Goal: Transaction & Acquisition: Purchase product/service

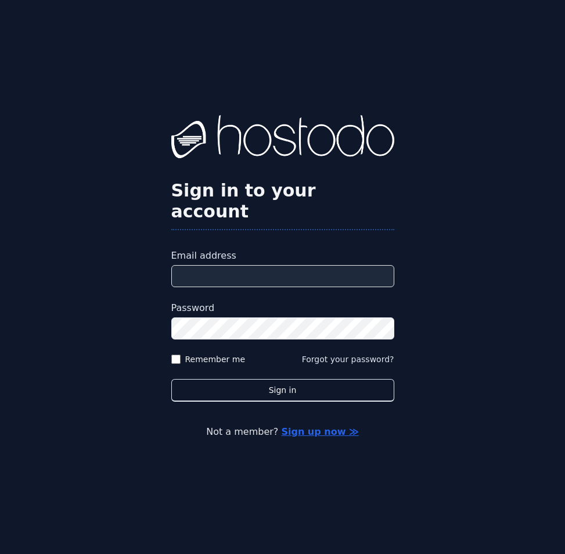
click at [262, 265] on input "Email address" at bounding box center [282, 276] width 223 height 22
click at [286, 267] on input "Email address" at bounding box center [282, 276] width 223 height 22
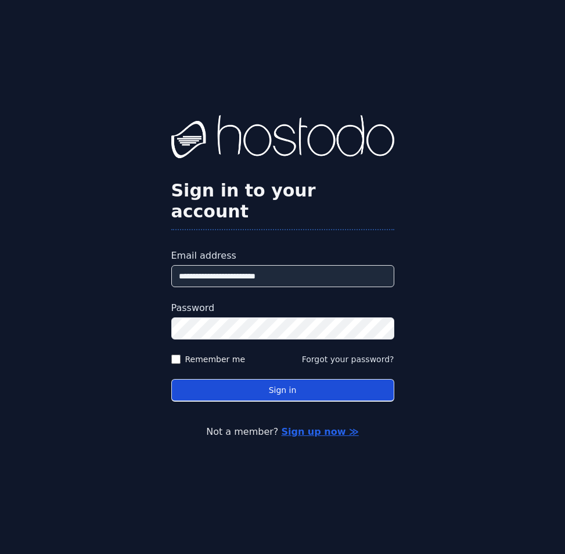
type input "**********"
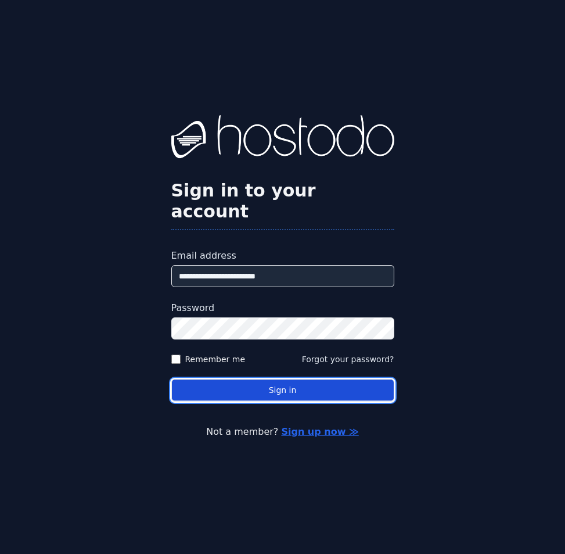
click at [353, 379] on button "Sign in" at bounding box center [282, 390] width 223 height 23
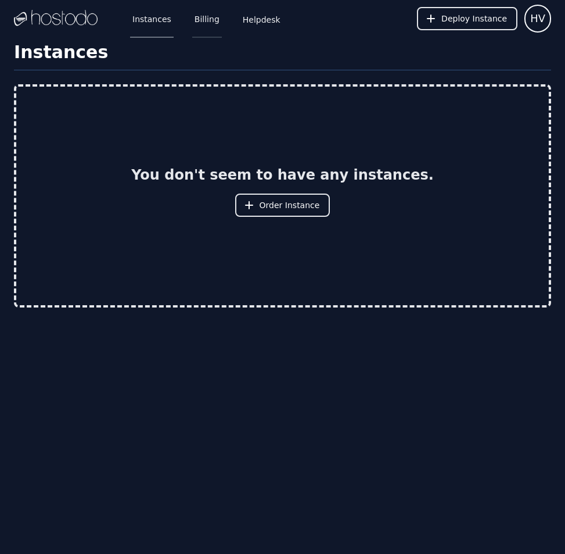
click at [207, 20] on link "Billing" at bounding box center [207, 18] width 30 height 38
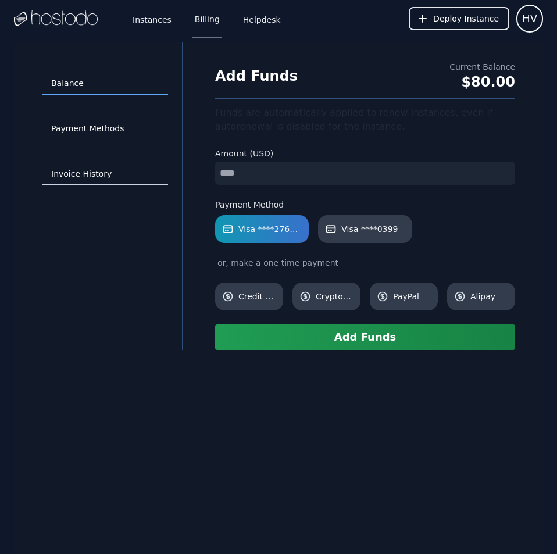
click at [77, 180] on link "Invoice History" at bounding box center [105, 174] width 126 height 22
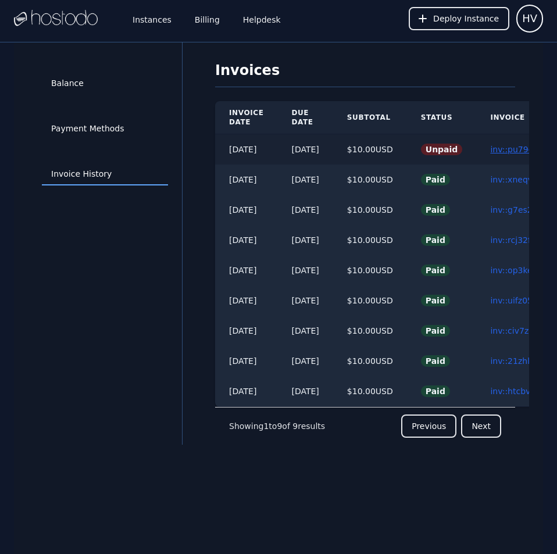
click at [518, 148] on link "inv::pu79dctujh ≫" at bounding box center [526, 149] width 72 height 9
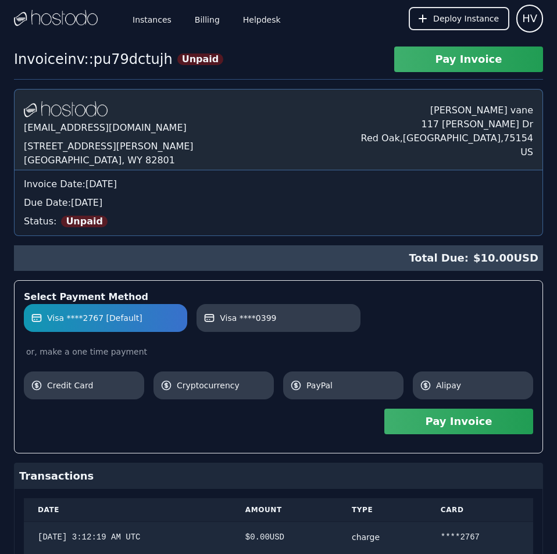
scroll to position [257, 0]
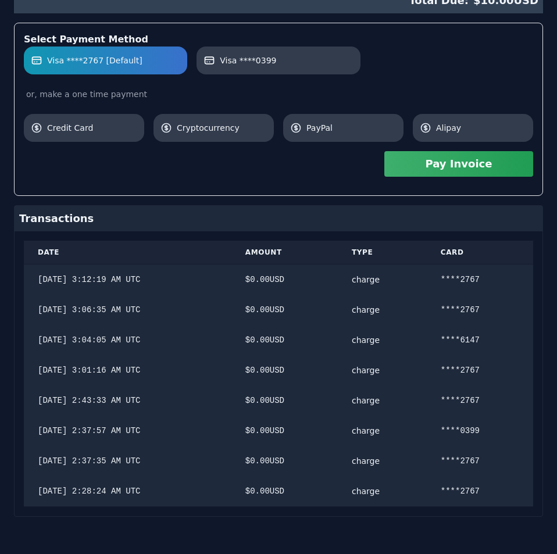
click at [323, 188] on div "[DOMAIN_NAME] [EMAIL_ADDRESS][DOMAIN_NAME] [STREET_ADDRESS][PERSON_NAME] [PERSO…" at bounding box center [278, 173] width 529 height 685
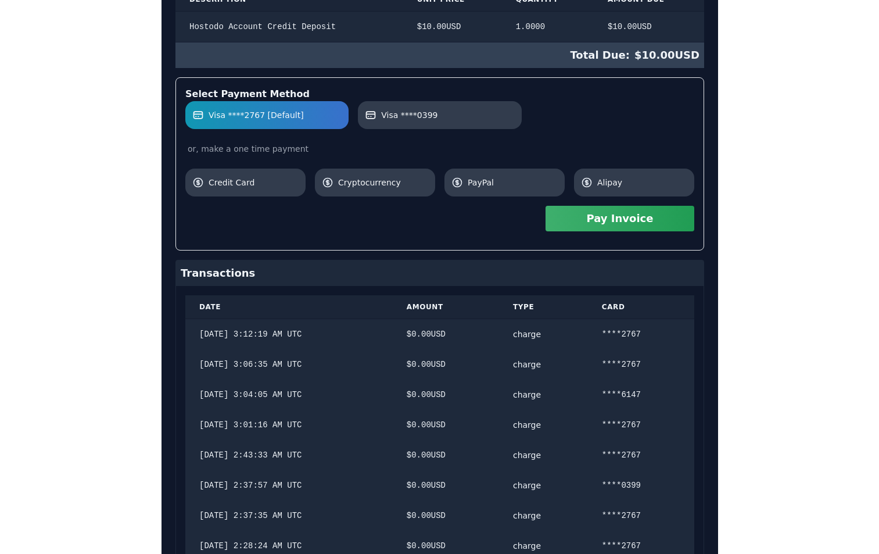
scroll to position [312, 0]
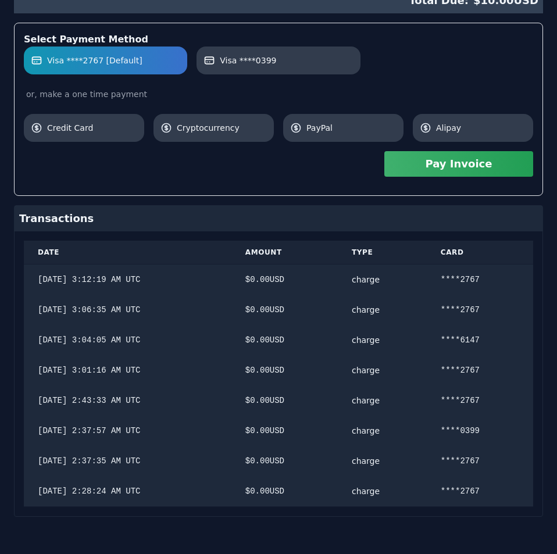
click at [445, 169] on button "Pay Invoice" at bounding box center [458, 164] width 149 height 26
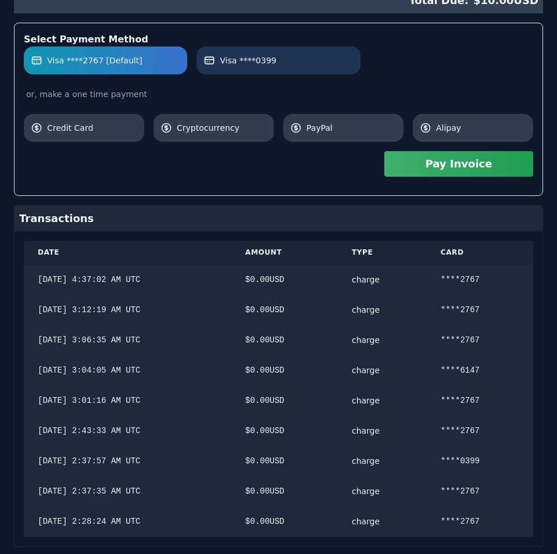
click at [314, 70] on link "Visa ****0399" at bounding box center [277, 60] width 163 height 28
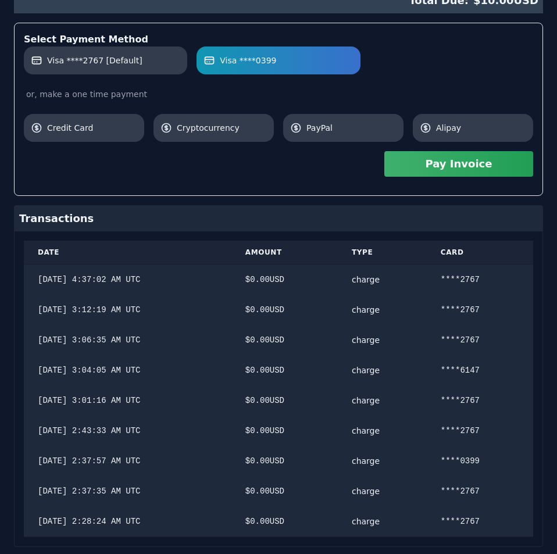
click at [413, 160] on button "Pay Invoice" at bounding box center [458, 164] width 149 height 26
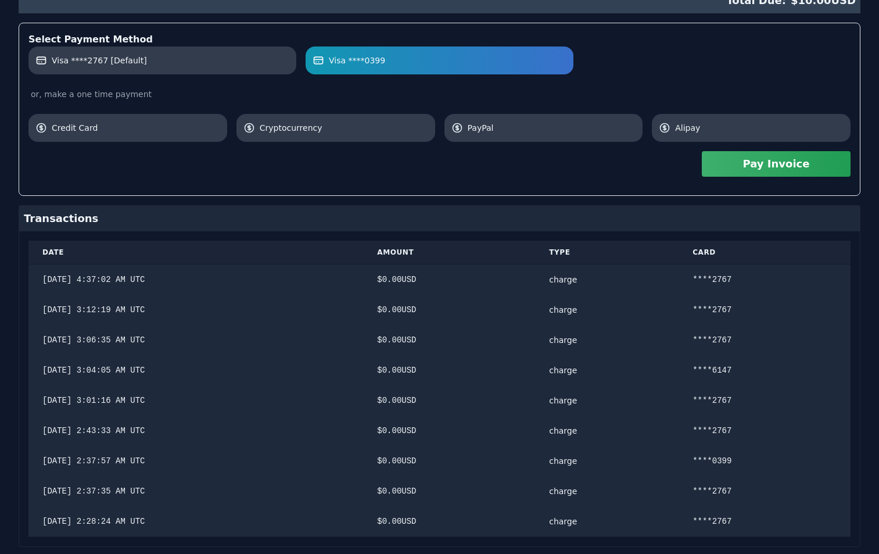
scroll to position [0, 0]
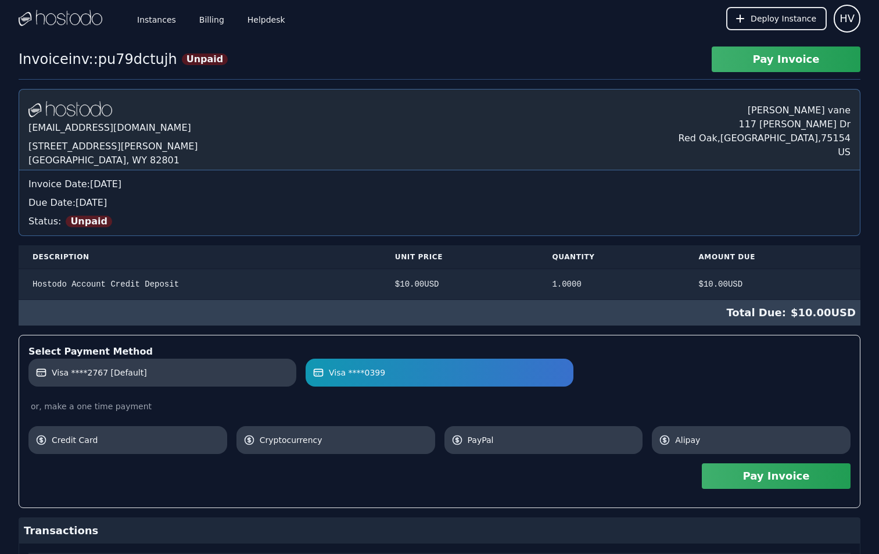
click at [321, 206] on div "Hostodo.com contact@hostodo.com 30 N Gould St, Ste N Sheridan, WY 82801 henry v…" at bounding box center [440, 474] width 842 height 770
click at [149, 16] on link "Instances" at bounding box center [157, 18] width 44 height 38
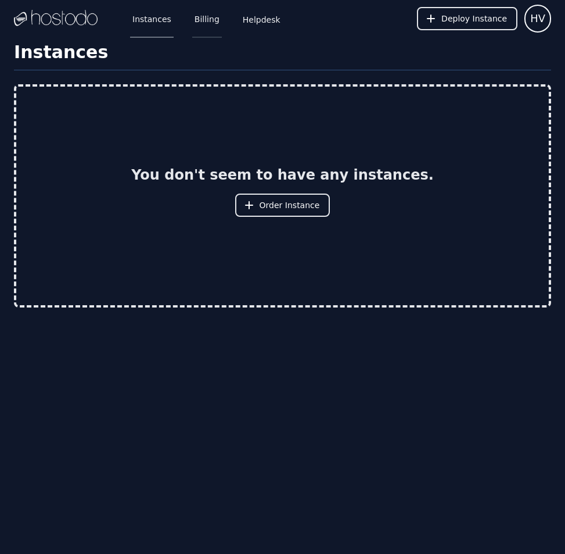
click at [209, 15] on link "Billing" at bounding box center [207, 18] width 30 height 38
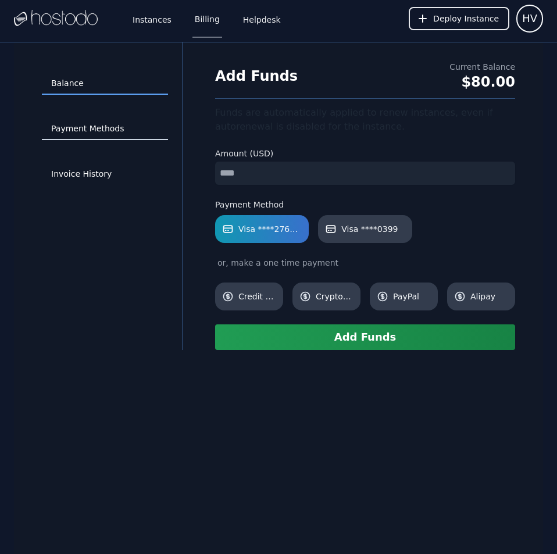
click at [105, 129] on link "Payment Methods" at bounding box center [105, 129] width 126 height 22
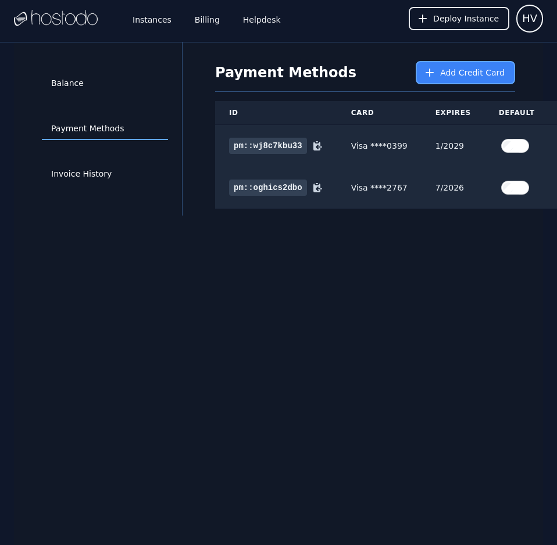
click at [450, 72] on span "Add Credit Card" at bounding box center [472, 73] width 65 height 12
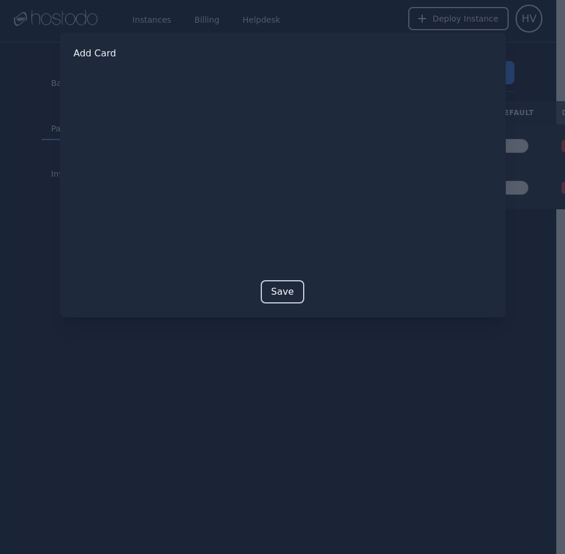
click at [282, 287] on button "Save" at bounding box center [283, 291] width 44 height 23
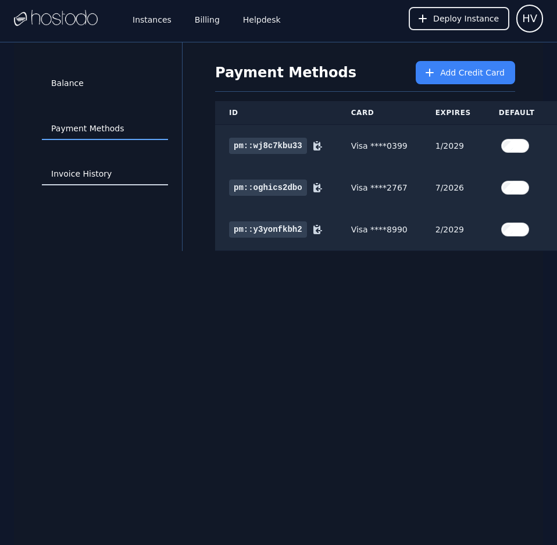
click at [92, 170] on link "Invoice History" at bounding box center [105, 174] width 126 height 22
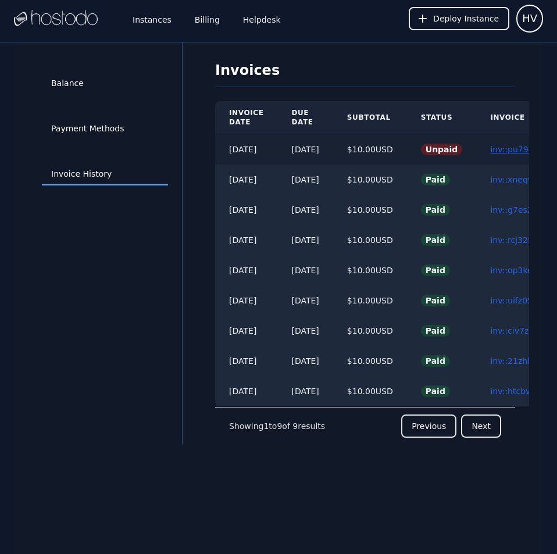
click at [512, 150] on link "inv::pu79dctujh ≫" at bounding box center [526, 149] width 72 height 9
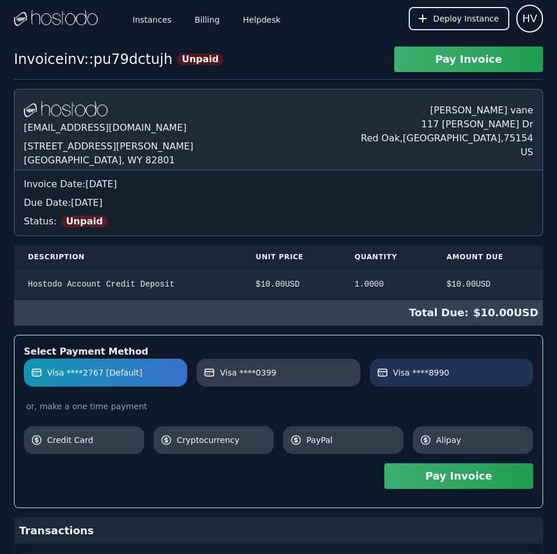
click at [436, 367] on span "Visa ****8990" at bounding box center [421, 373] width 56 height 12
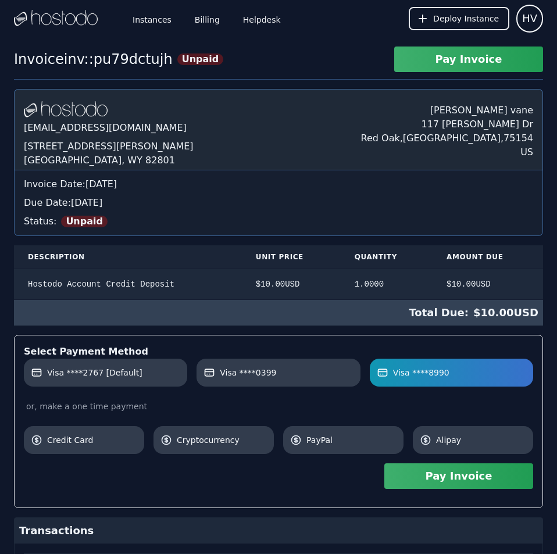
scroll to position [373, 0]
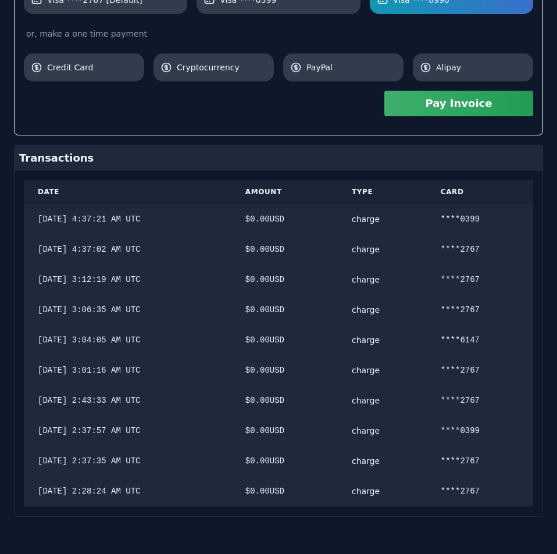
click at [342, 245] on div "[DOMAIN_NAME] [EMAIL_ADDRESS][DOMAIN_NAME] [STREET_ADDRESS][PERSON_NAME] [PERSO…" at bounding box center [278, 116] width 529 height 800
click at [468, 109] on button "Pay Invoice" at bounding box center [458, 104] width 149 height 26
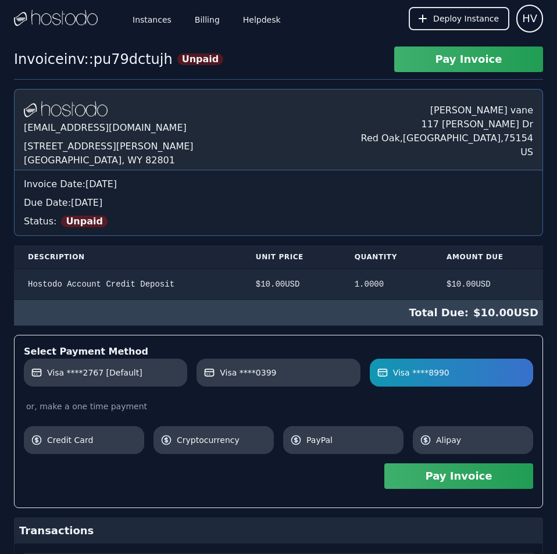
click at [292, 233] on div "[DOMAIN_NAME] [EMAIL_ADDRESS][DOMAIN_NAME] [STREET_ADDRESS][PERSON_NAME] [PERSO…" at bounding box center [278, 489] width 529 height 800
click at [206, 25] on link "Billing" at bounding box center [207, 18] width 30 height 38
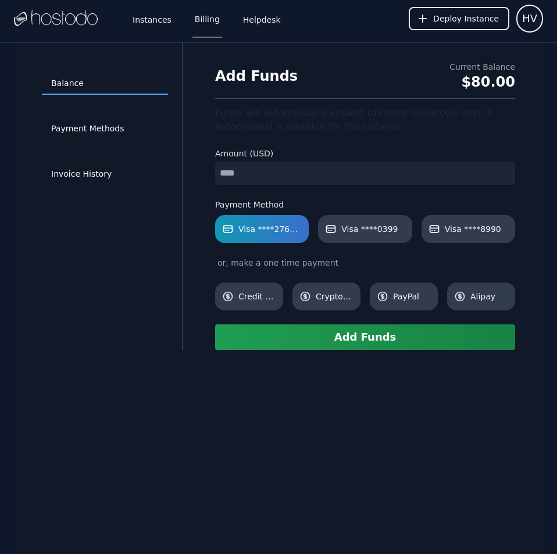
click at [296, 176] on input "number" at bounding box center [365, 173] width 300 height 23
type input "*"
click at [459, 219] on link "Visa ****8990" at bounding box center [468, 229] width 94 height 28
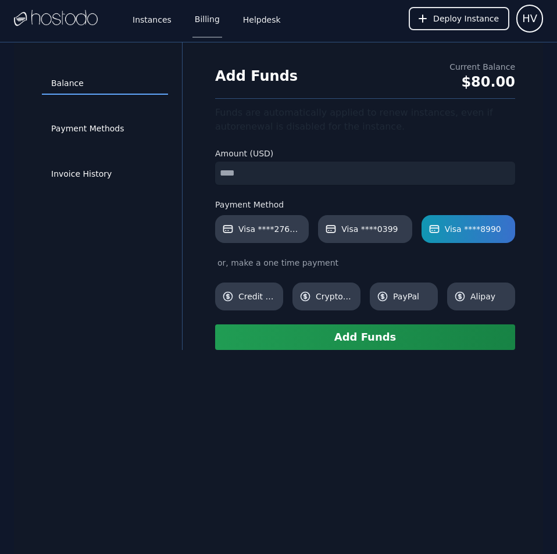
click at [381, 176] on input "*" at bounding box center [365, 173] width 300 height 23
click at [371, 338] on button "Add Funds" at bounding box center [365, 337] width 300 height 26
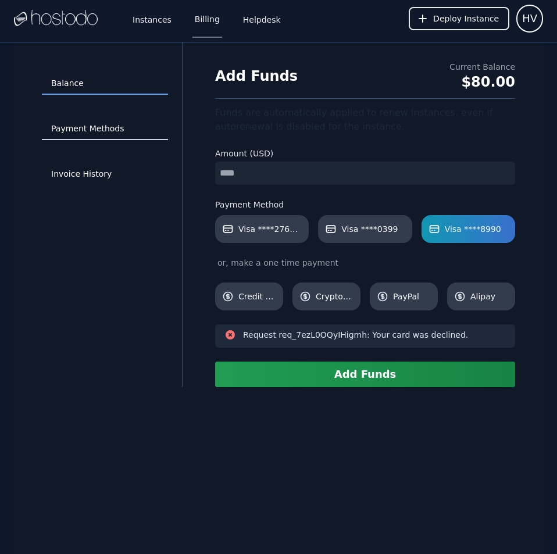
click at [100, 124] on link "Payment Methods" at bounding box center [105, 129] width 126 height 22
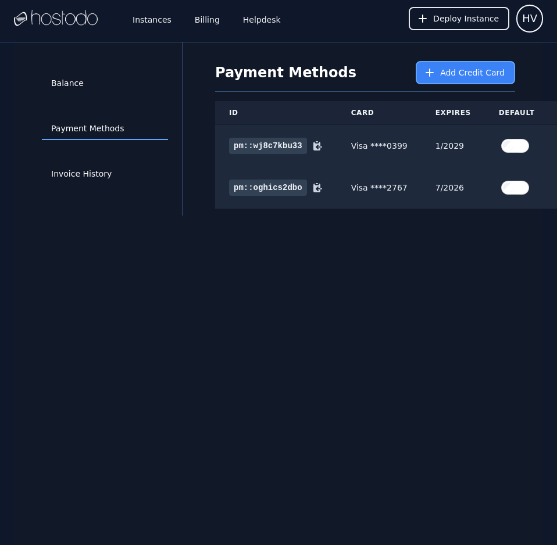
click at [447, 70] on span "Add Credit Card" at bounding box center [472, 73] width 65 height 12
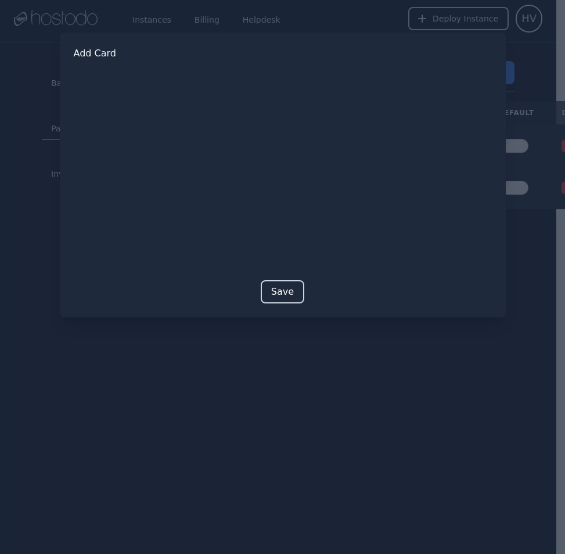
click at [278, 287] on button "Save" at bounding box center [283, 291] width 44 height 23
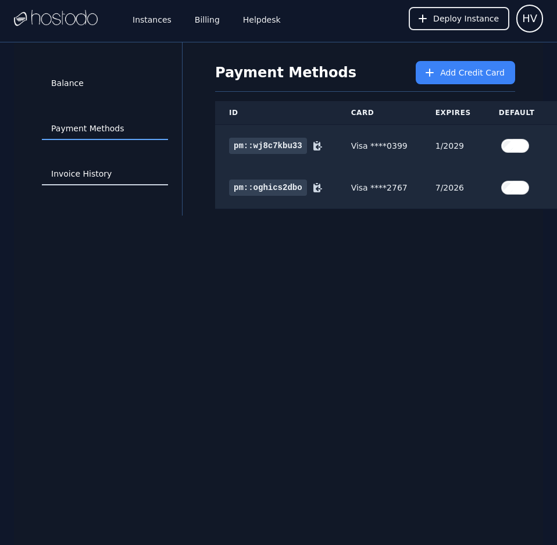
click at [102, 170] on link "Invoice History" at bounding box center [105, 174] width 126 height 22
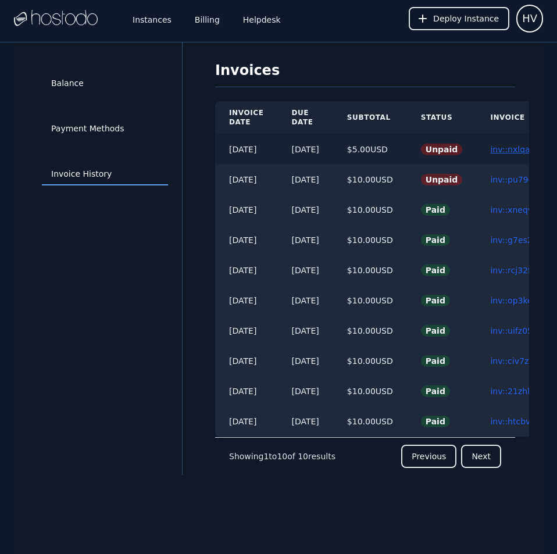
click at [513, 151] on link "inv::nxlqapgcuo ≫" at bounding box center [526, 149] width 73 height 9
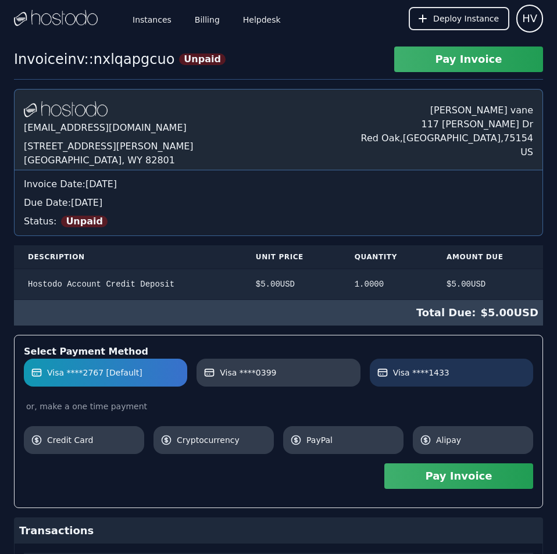
click at [439, 366] on link "Visa ****1433" at bounding box center [451, 373] width 163 height 28
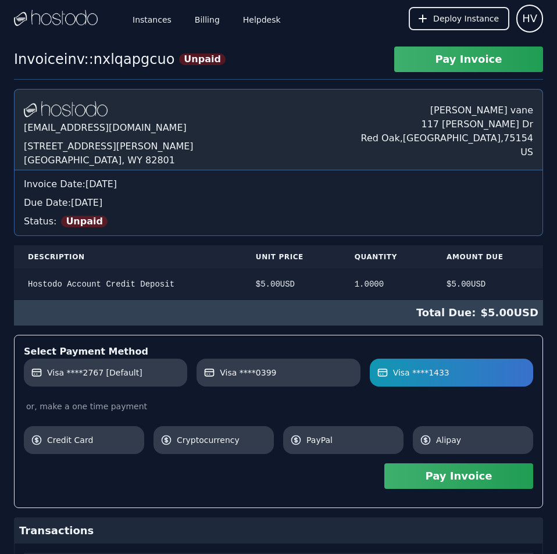
scroll to position [101, 0]
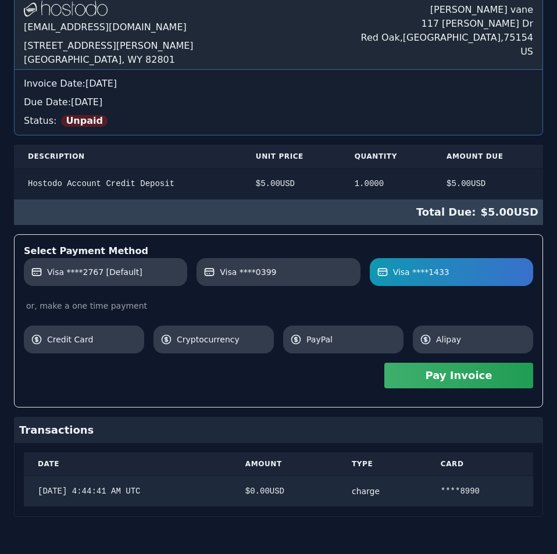
click at [363, 293] on div "[DOMAIN_NAME] [EMAIL_ADDRESS][DOMAIN_NAME] [STREET_ADDRESS][PERSON_NAME] [PERSO…" at bounding box center [278, 252] width 529 height 528
click at [462, 375] on button "Pay Invoice" at bounding box center [458, 376] width 149 height 26
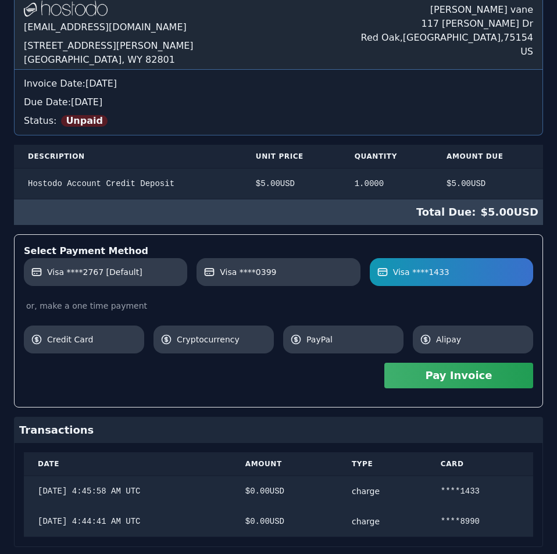
scroll to position [0, 0]
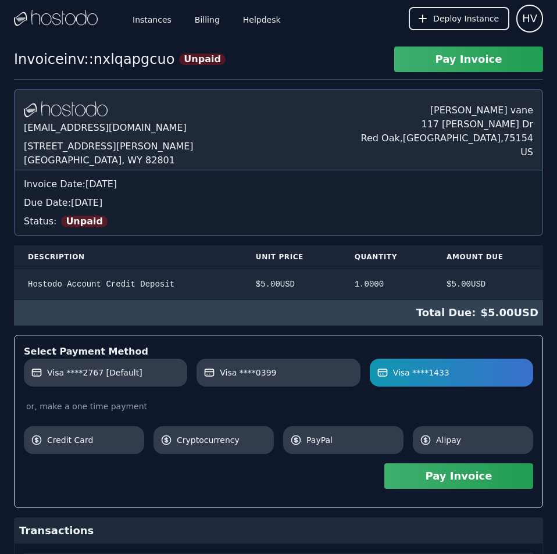
click at [246, 129] on div "Hostodo.com contact@hostodo.com 30 N Gould St, Ste N Sheridan, WY 82801 henry v…" at bounding box center [278, 368] width 529 height 558
click at [202, 17] on link "Billing" at bounding box center [207, 18] width 30 height 38
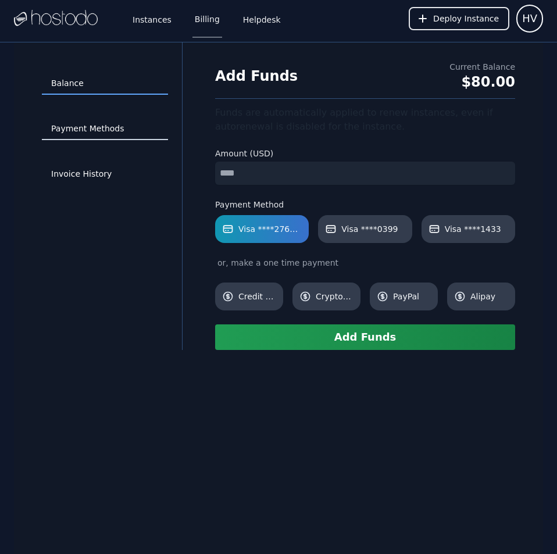
click at [100, 127] on link "Payment Methods" at bounding box center [105, 129] width 126 height 22
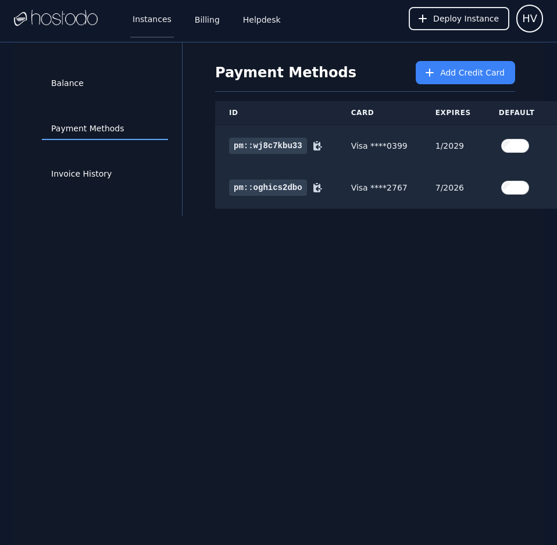
click at [147, 13] on link "Instances" at bounding box center [152, 18] width 44 height 38
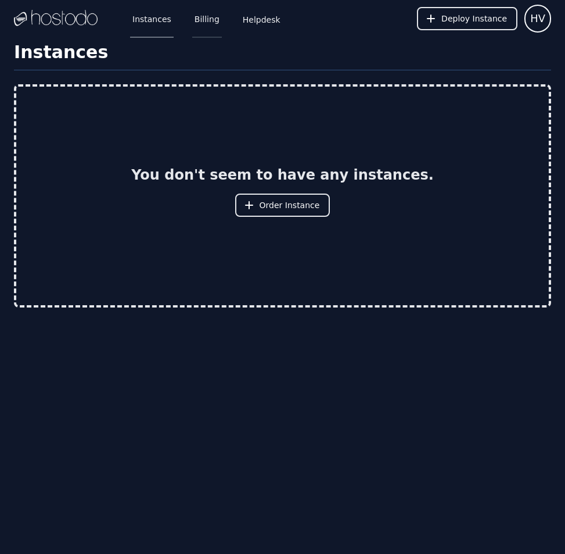
click at [200, 24] on link "Billing" at bounding box center [207, 18] width 30 height 38
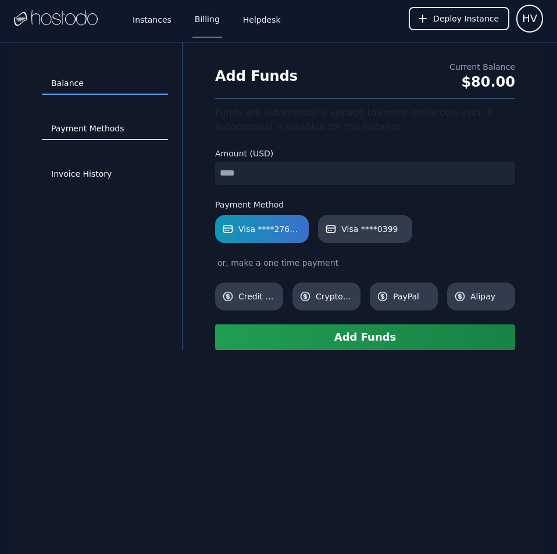
click at [99, 132] on link "Payment Methods" at bounding box center [105, 129] width 126 height 22
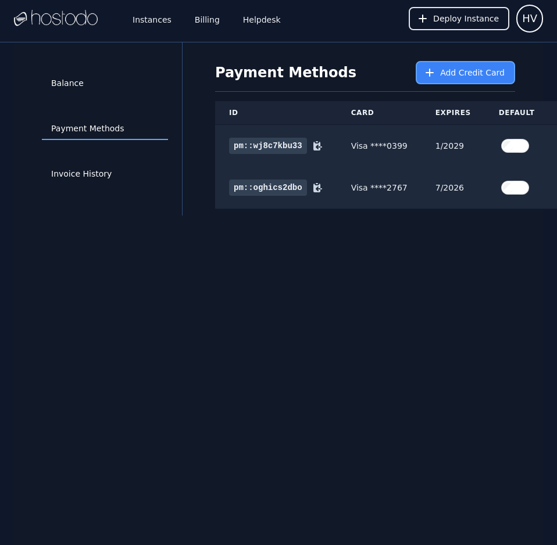
click at [443, 68] on button "Add Credit Card" at bounding box center [465, 72] width 99 height 23
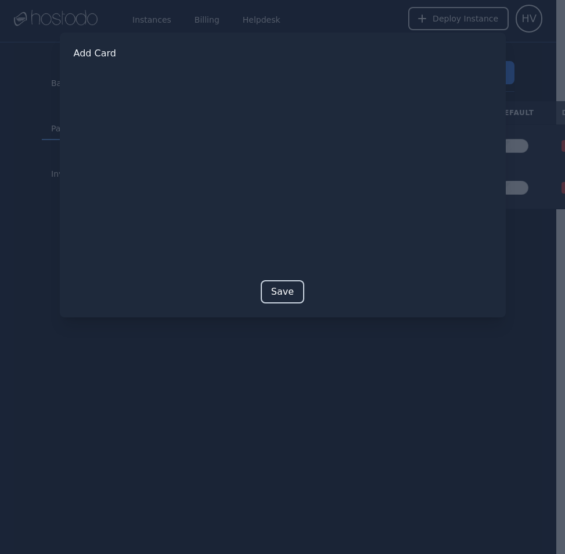
click at [275, 291] on button "Save" at bounding box center [283, 291] width 44 height 23
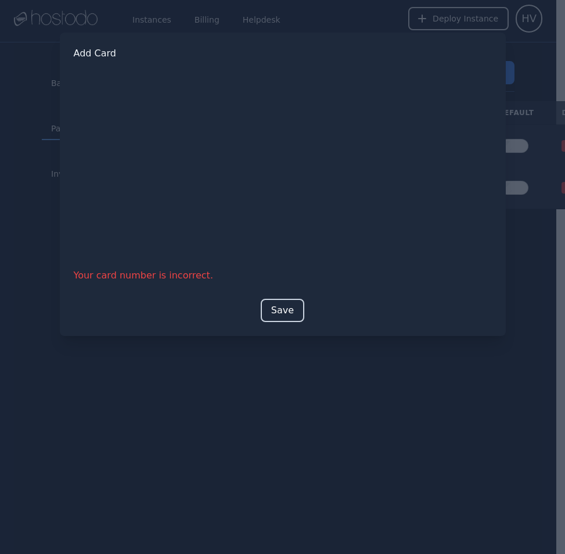
click at [284, 310] on button "Save" at bounding box center [283, 310] width 44 height 23
click at [289, 310] on button "Save" at bounding box center [283, 310] width 44 height 23
click at [364, 469] on div at bounding box center [282, 277] width 565 height 554
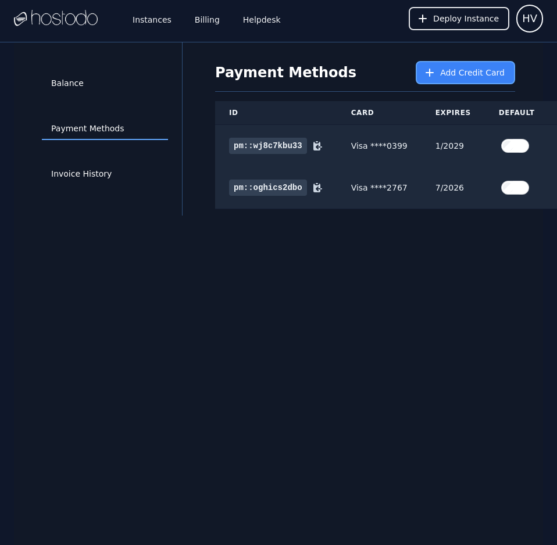
click at [463, 66] on button "Add Credit Card" at bounding box center [465, 72] width 99 height 23
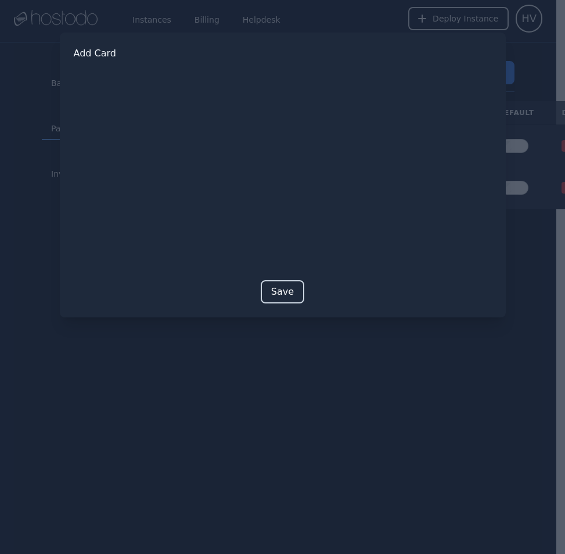
click at [278, 296] on button "Save" at bounding box center [283, 291] width 44 height 23
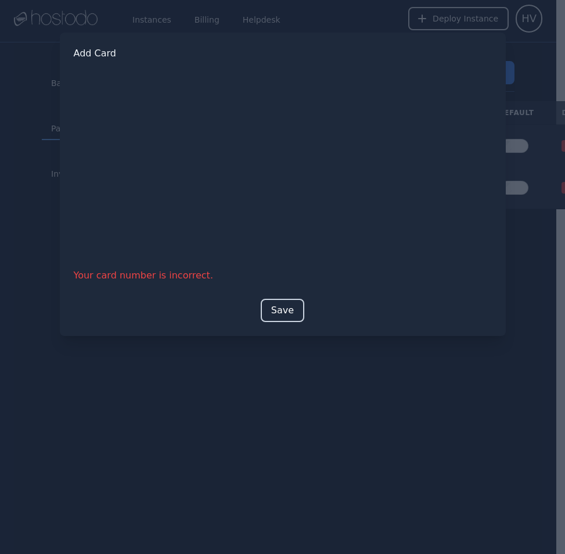
click at [288, 308] on button "Save" at bounding box center [283, 310] width 44 height 23
click at [277, 309] on button "Save" at bounding box center [283, 310] width 44 height 23
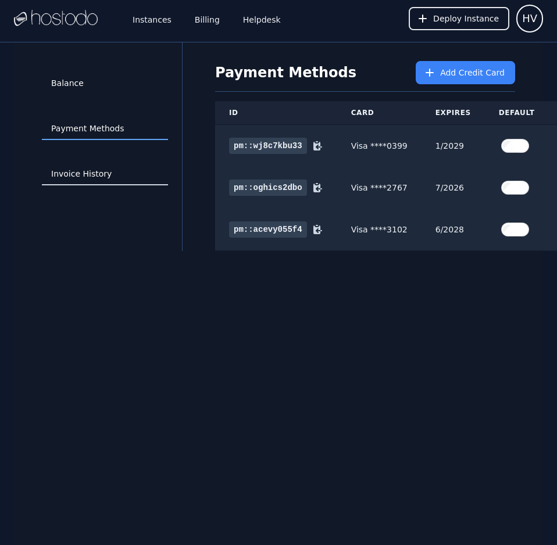
click at [92, 170] on link "Invoice History" at bounding box center [105, 174] width 126 height 22
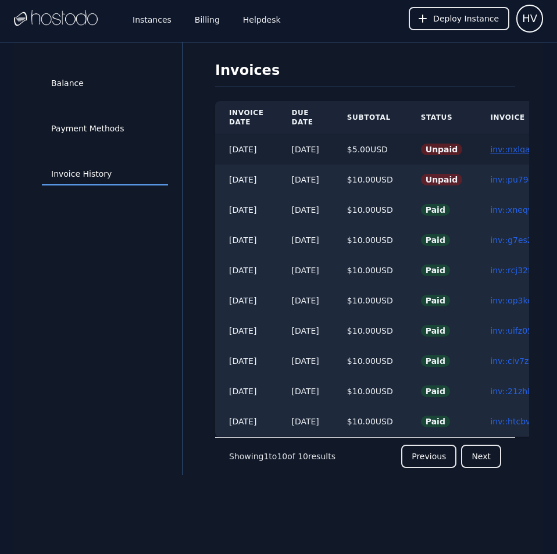
click at [512, 149] on link "inv::nxlqapgcuo ≫" at bounding box center [526, 149] width 73 height 9
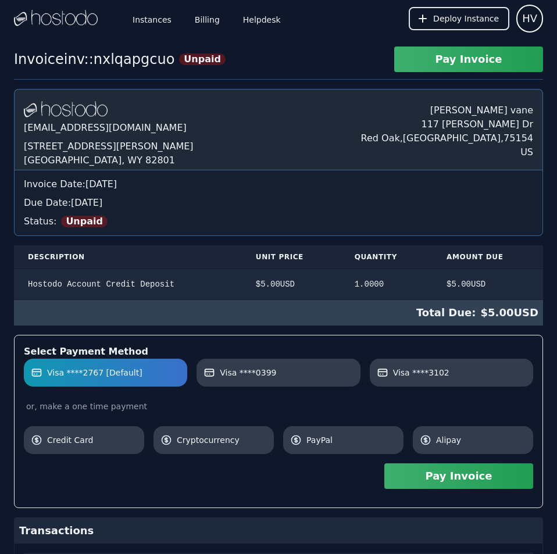
scroll to position [131, 0]
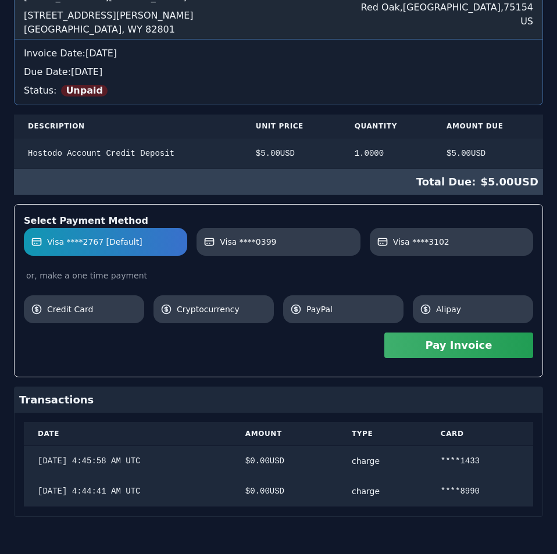
click at [354, 186] on div "[DOMAIN_NAME] [EMAIL_ADDRESS][DOMAIN_NAME] [STREET_ADDRESS][PERSON_NAME] [PERSO…" at bounding box center [278, 237] width 529 height 558
click at [431, 234] on link "Visa ****3102" at bounding box center [451, 242] width 163 height 28
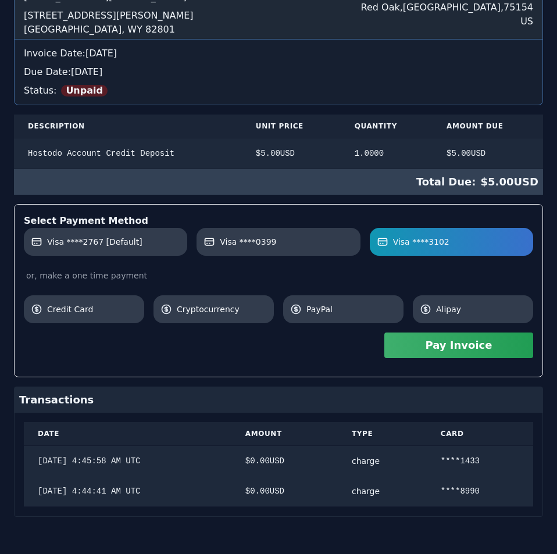
click at [316, 78] on div "Due Date: Sunday, Sep 21, 2025" at bounding box center [278, 72] width 509 height 14
click at [418, 349] on button "Pay Invoice" at bounding box center [458, 345] width 149 height 26
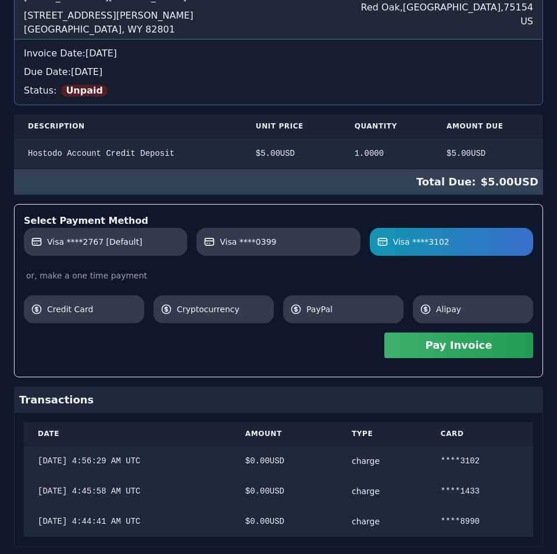
scroll to position [0, 0]
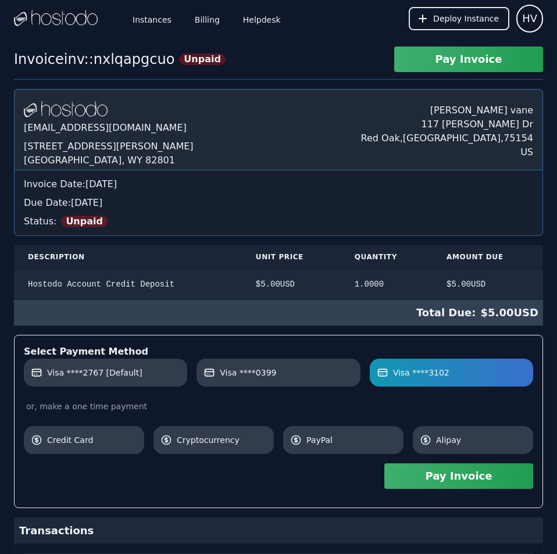
click at [245, 130] on div "Hostodo.com contact@hostodo.com 30 N Gould St, Ste N Sheridan, WY 82801 henry v…" at bounding box center [278, 383] width 529 height 589
click at [198, 17] on link "Billing" at bounding box center [207, 18] width 30 height 38
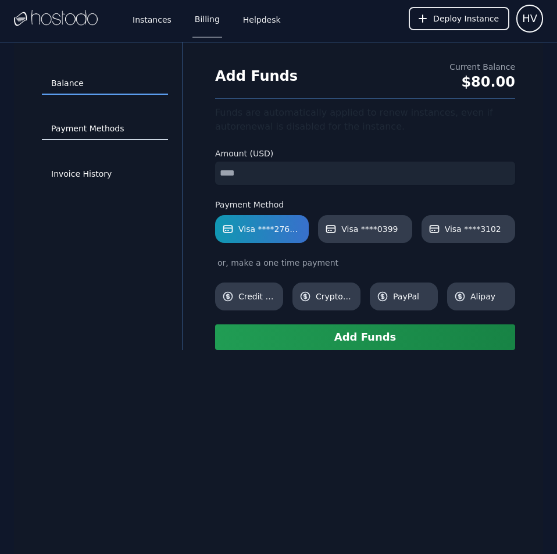
click at [110, 127] on link "Payment Methods" at bounding box center [105, 129] width 126 height 22
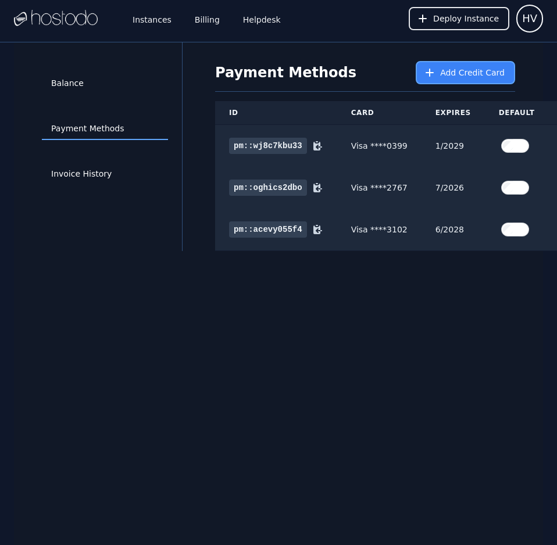
click at [449, 70] on span "Add Credit Card" at bounding box center [472, 73] width 65 height 12
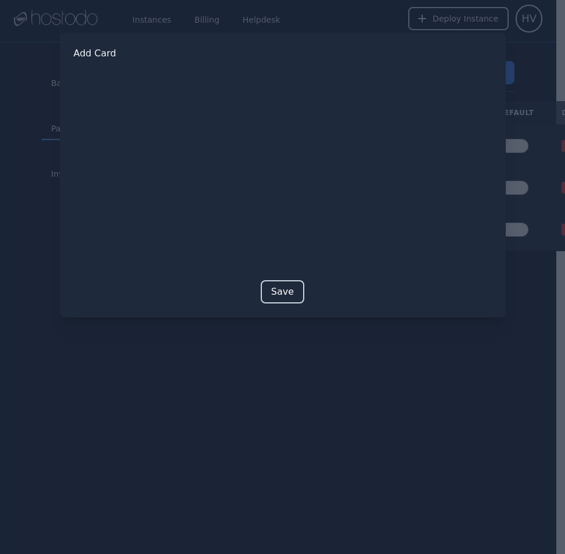
click at [290, 294] on button "Save" at bounding box center [283, 291] width 44 height 23
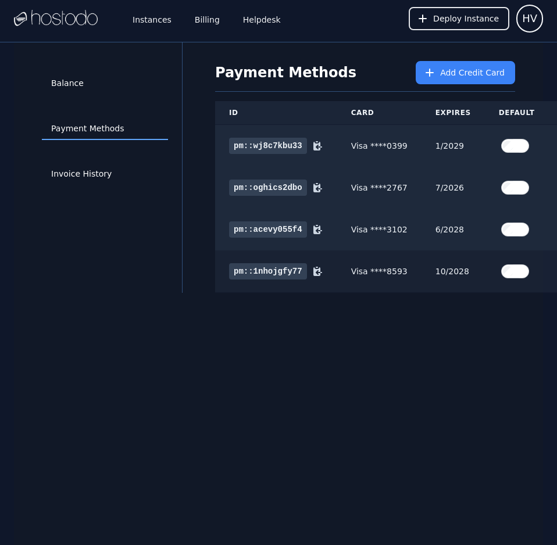
click at [499, 262] on label at bounding box center [517, 271] width 36 height 23
click at [72, 170] on link "Invoice History" at bounding box center [105, 174] width 126 height 22
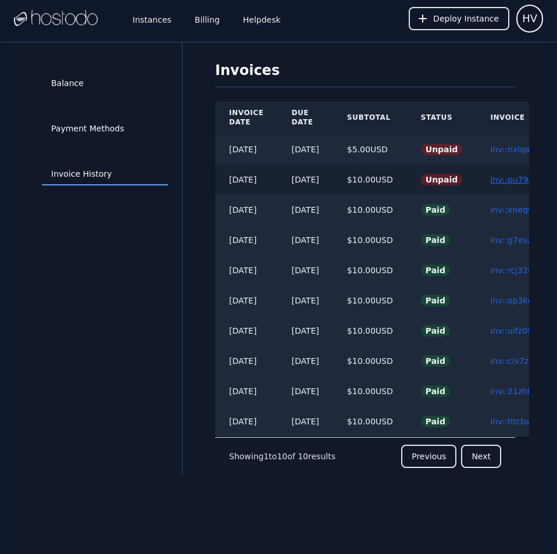
click at [510, 178] on link "inv::pu79dctujh ≫" at bounding box center [526, 179] width 72 height 9
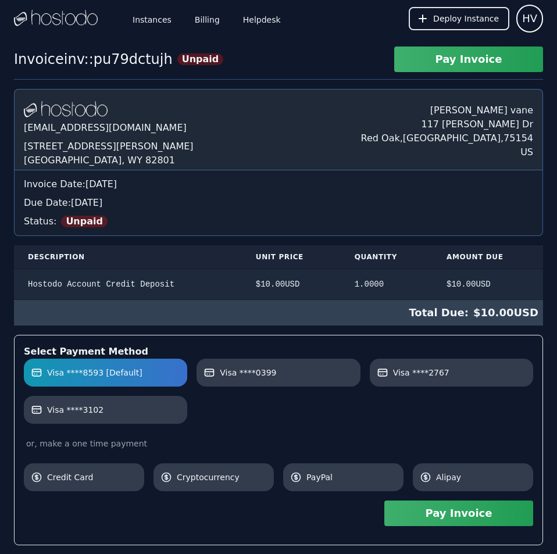
scroll to position [440, 0]
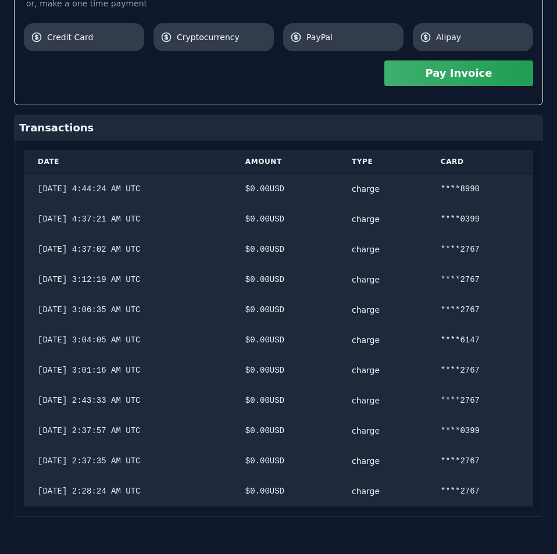
click at [395, 242] on div "Hostodo.com contact@hostodo.com 30 N Gould St, Ste N Sheridan, WY 82801 henry v…" at bounding box center [278, 83] width 529 height 868
click at [440, 76] on button "Pay Invoice" at bounding box center [458, 73] width 149 height 26
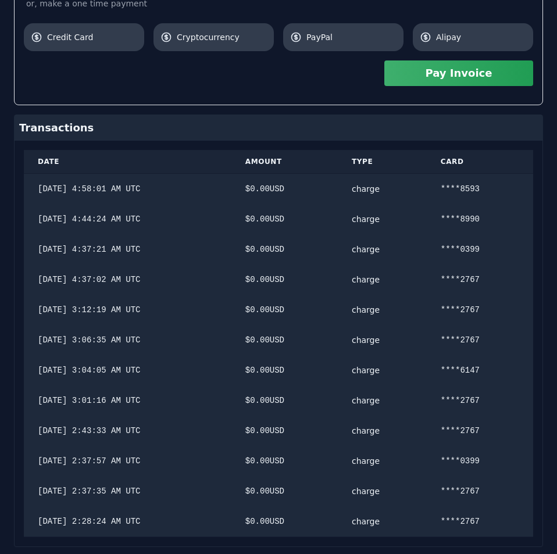
scroll to position [0, 0]
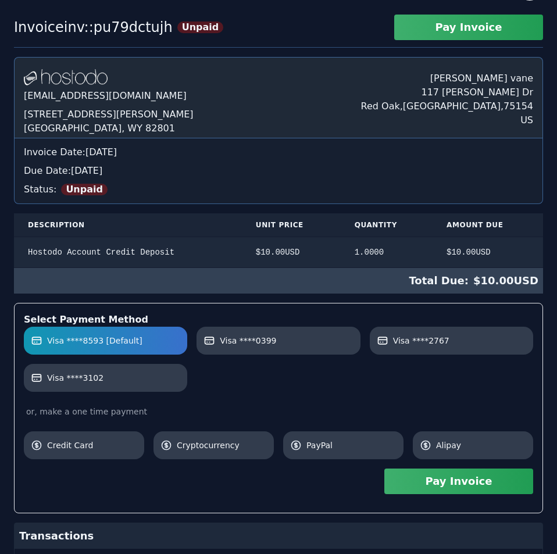
click at [238, 96] on div "Hostodo.com contact@hostodo.com 30 N Gould St, Ste N Sheridan, WY 82801 henry v…" at bounding box center [278, 506] width 529 height 898
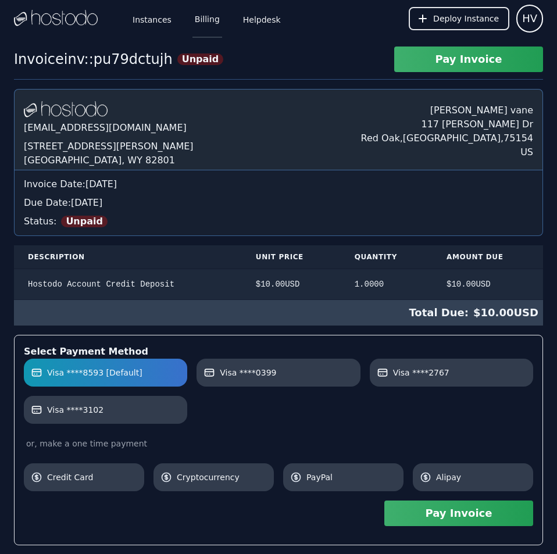
click at [199, 16] on link "Billing" at bounding box center [207, 18] width 30 height 38
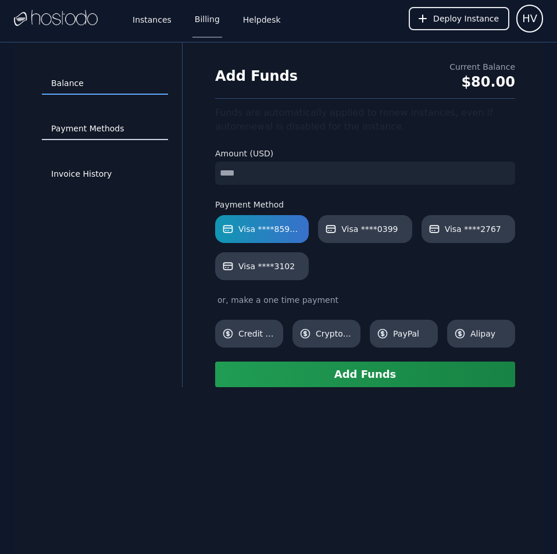
click at [101, 121] on link "Payment Methods" at bounding box center [105, 129] width 126 height 22
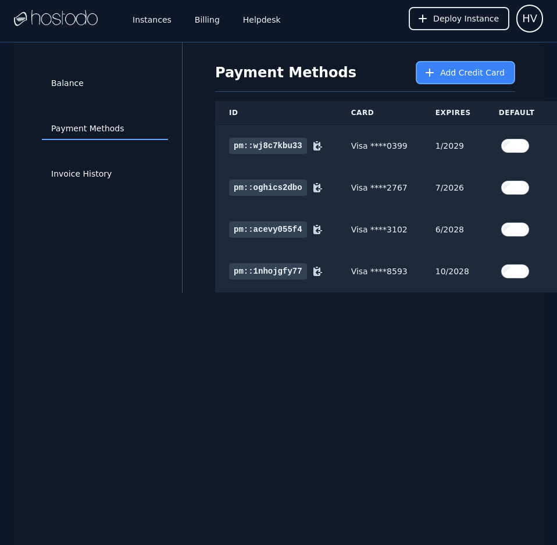
click at [435, 74] on icon at bounding box center [430, 73] width 12 height 12
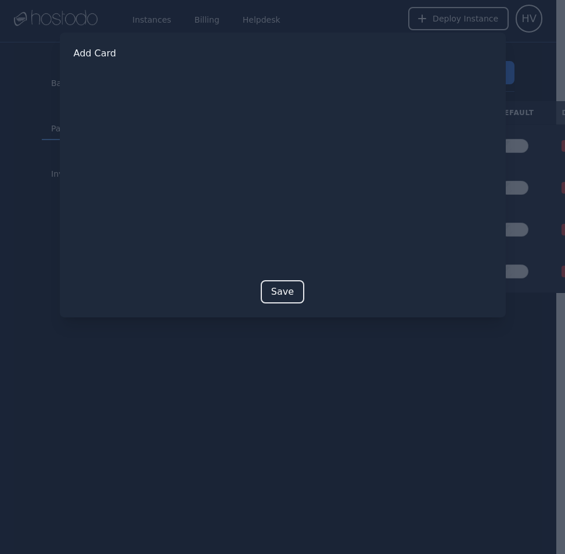
click at [280, 295] on button "Save" at bounding box center [283, 291] width 44 height 23
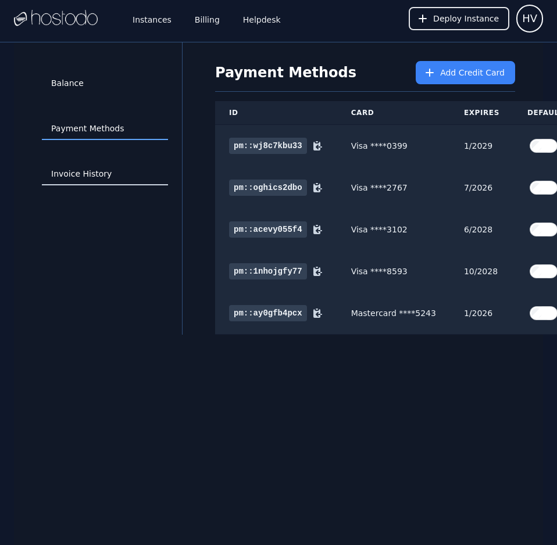
click at [94, 176] on link "Invoice History" at bounding box center [105, 174] width 126 height 22
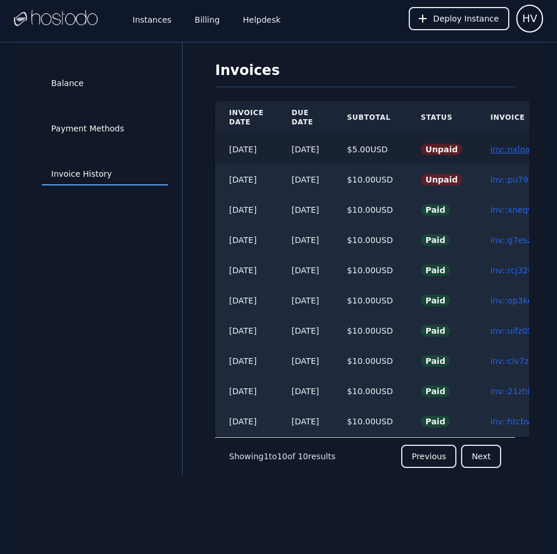
click at [517, 150] on link "inv::nxlqapgcuo ≫" at bounding box center [526, 149] width 73 height 9
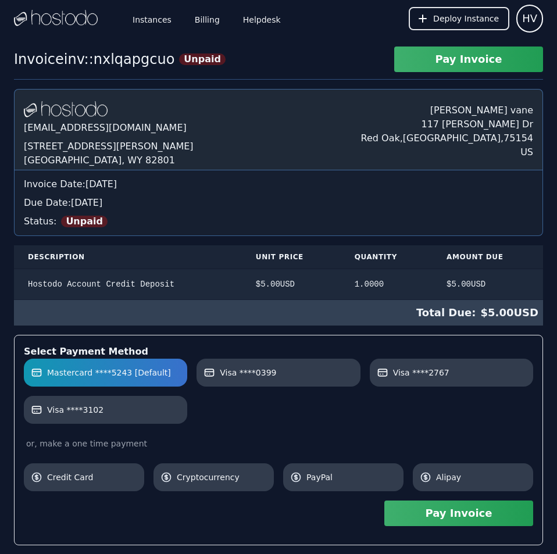
scroll to position [198, 0]
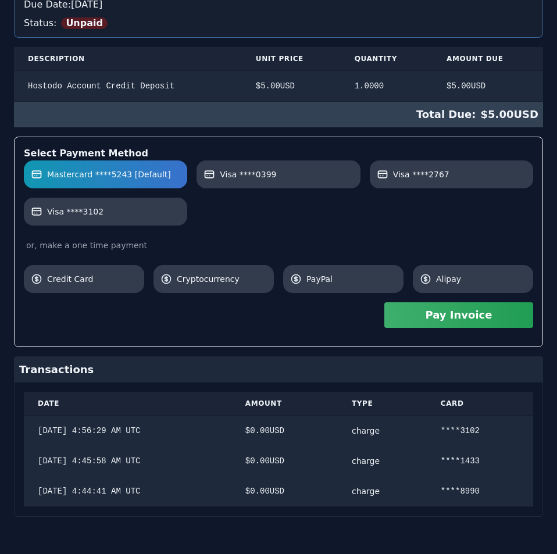
click at [385, 170] on div "[DOMAIN_NAME] [EMAIL_ADDRESS][DOMAIN_NAME] [STREET_ADDRESS][PERSON_NAME] [PERSO…" at bounding box center [278, 204] width 529 height 626
click at [503, 314] on button "Pay Invoice" at bounding box center [458, 315] width 149 height 26
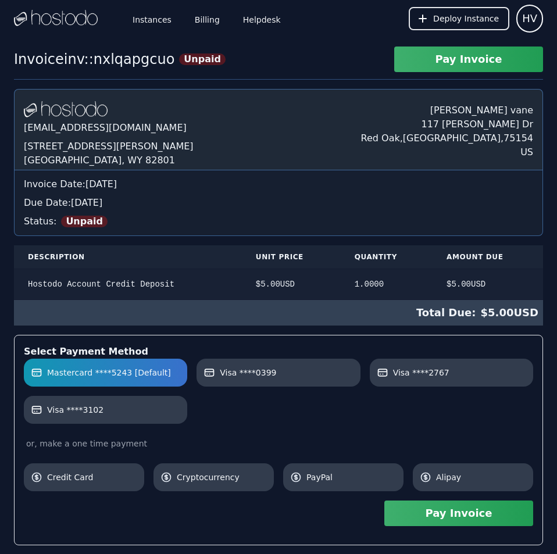
click at [322, 96] on div "[DOMAIN_NAME] [EMAIL_ADDRESS][DOMAIN_NAME] [STREET_ADDRESS][PERSON_NAME] [PERSO…" at bounding box center [278, 402] width 529 height 626
click at [142, 19] on link "Instances" at bounding box center [152, 18] width 44 height 38
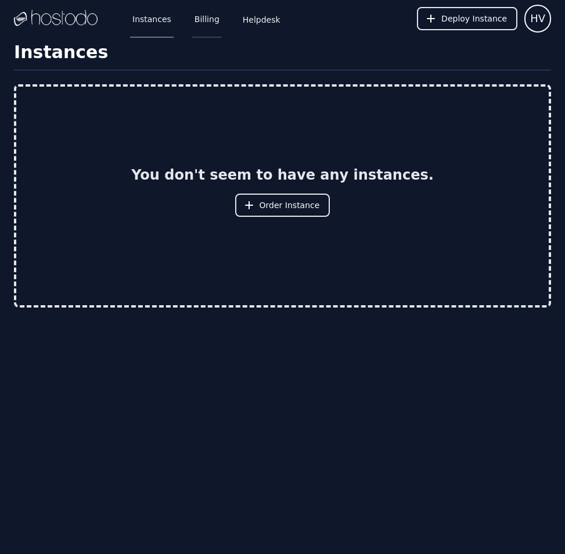
click at [199, 20] on link "Billing" at bounding box center [207, 18] width 30 height 38
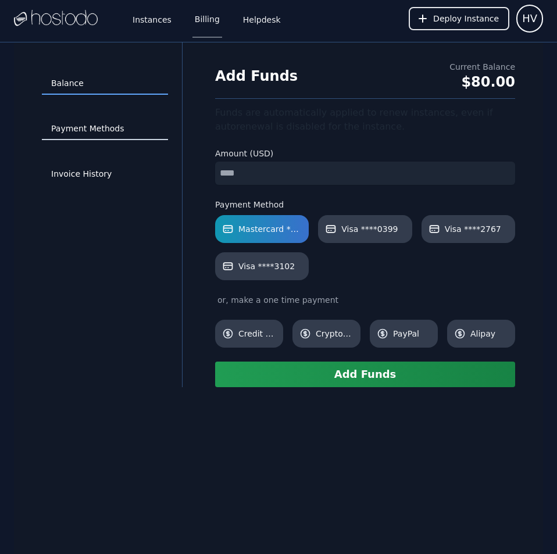
click at [105, 127] on link "Payment Methods" at bounding box center [105, 129] width 126 height 22
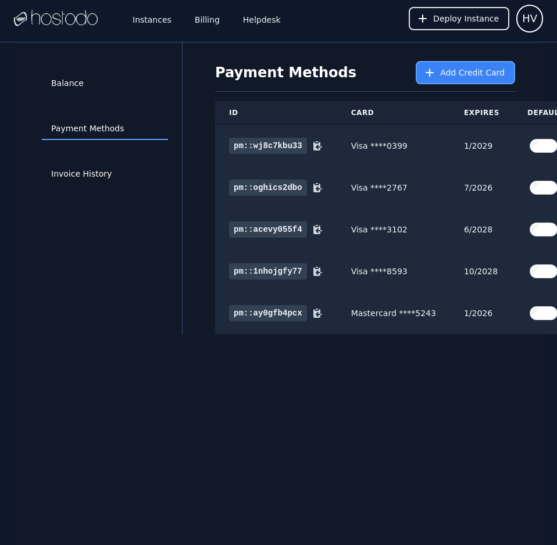
click at [446, 71] on span "Add Credit Card" at bounding box center [472, 73] width 65 height 12
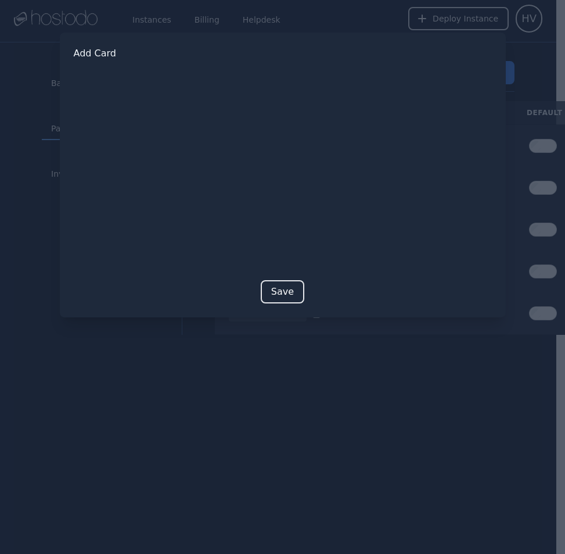
click at [289, 285] on button "Save" at bounding box center [283, 291] width 44 height 23
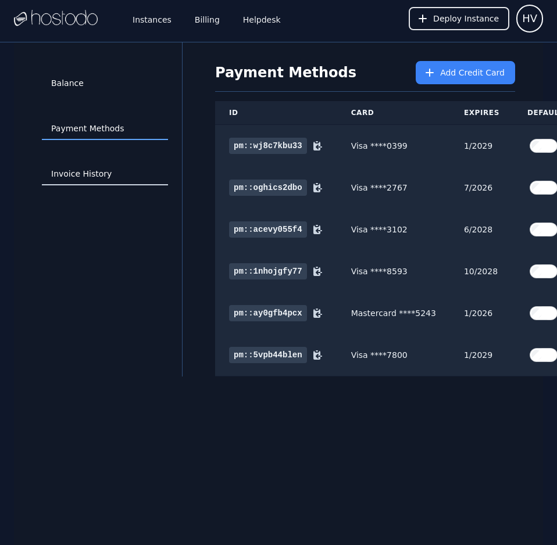
click at [70, 171] on link "Invoice History" at bounding box center [105, 174] width 126 height 22
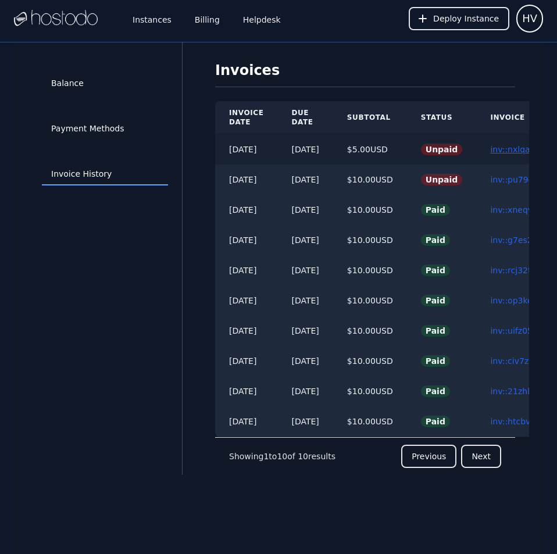
click at [521, 146] on link "inv::nxlqapgcuo ≫" at bounding box center [526, 149] width 73 height 9
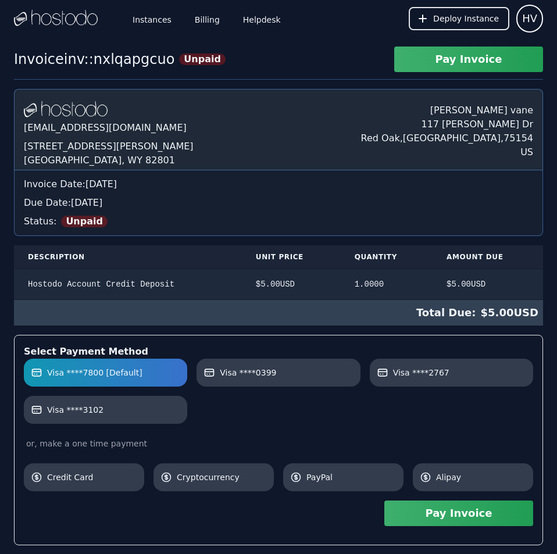
scroll to position [228, 0]
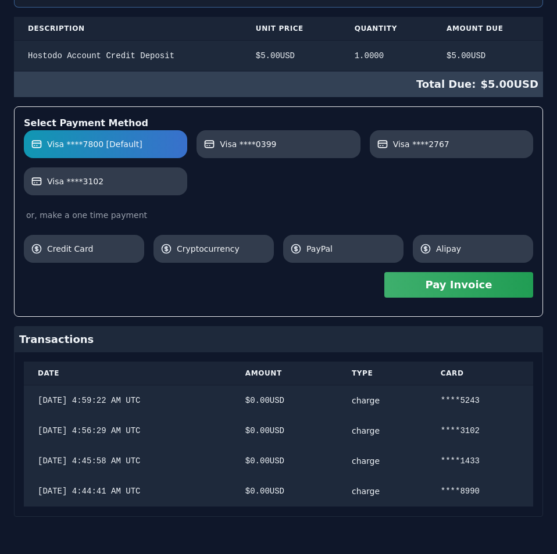
click at [391, 164] on div "[DOMAIN_NAME] [EMAIL_ADDRESS][DOMAIN_NAME] [STREET_ADDRESS][PERSON_NAME] [PERSO…" at bounding box center [278, 189] width 529 height 656
click at [501, 289] on button "Pay Invoice" at bounding box center [458, 285] width 149 height 26
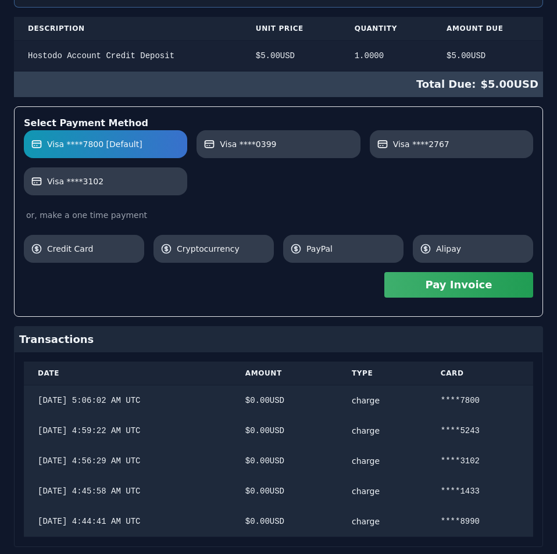
scroll to position [0, 0]
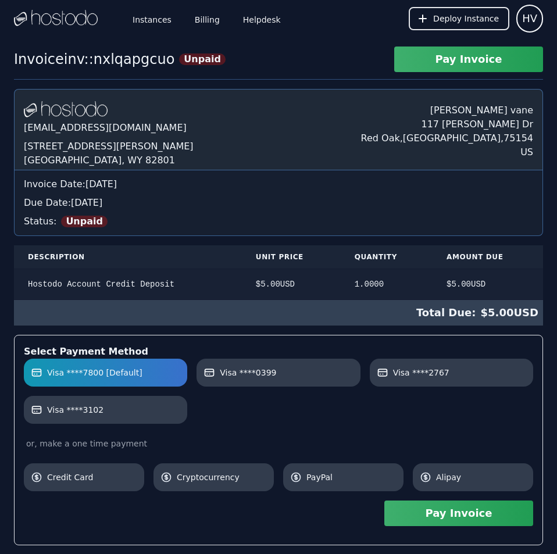
click at [348, 69] on div "Invoice inv::nxlqapgcuo Unpaid Pay Invoice [DOMAIN_NAME] [EMAIL_ADDRESS][DOMAIN…" at bounding box center [278, 429] width 557 height 766
click at [211, 22] on link "Billing" at bounding box center [207, 18] width 30 height 38
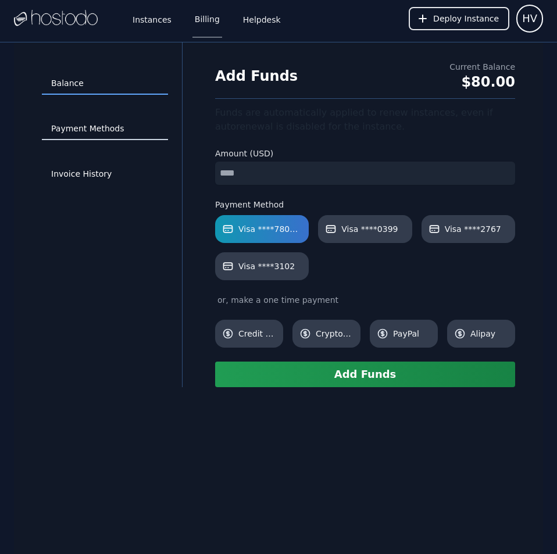
click at [102, 130] on link "Payment Methods" at bounding box center [105, 129] width 126 height 22
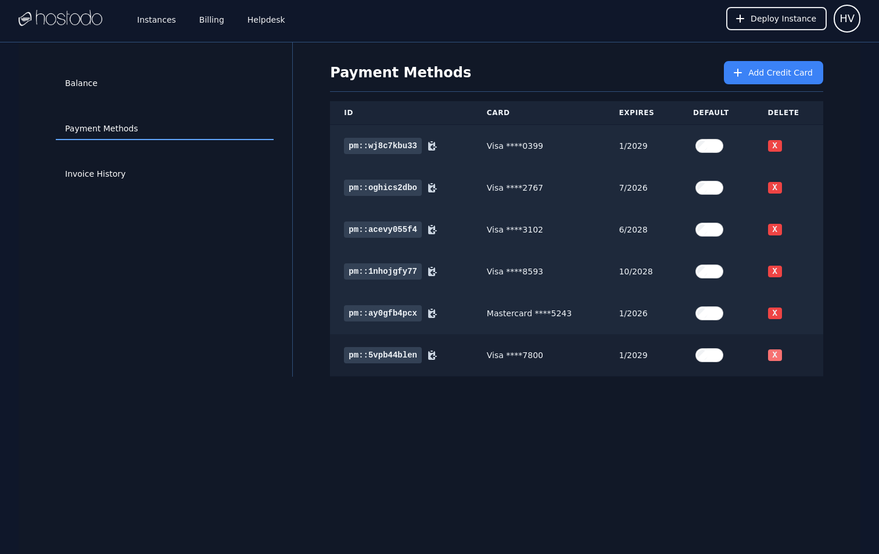
click at [556, 355] on button "X" at bounding box center [775, 355] width 14 height 12
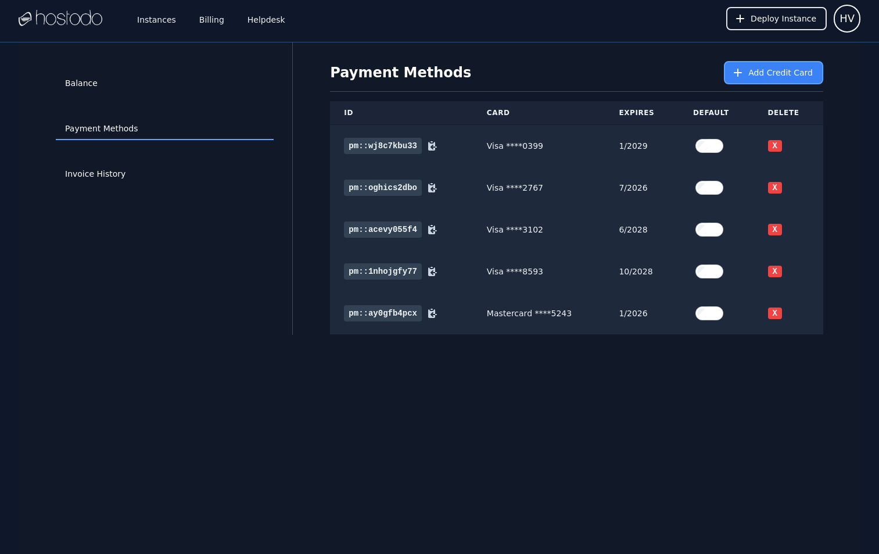
click at [556, 77] on icon at bounding box center [738, 73] width 12 height 12
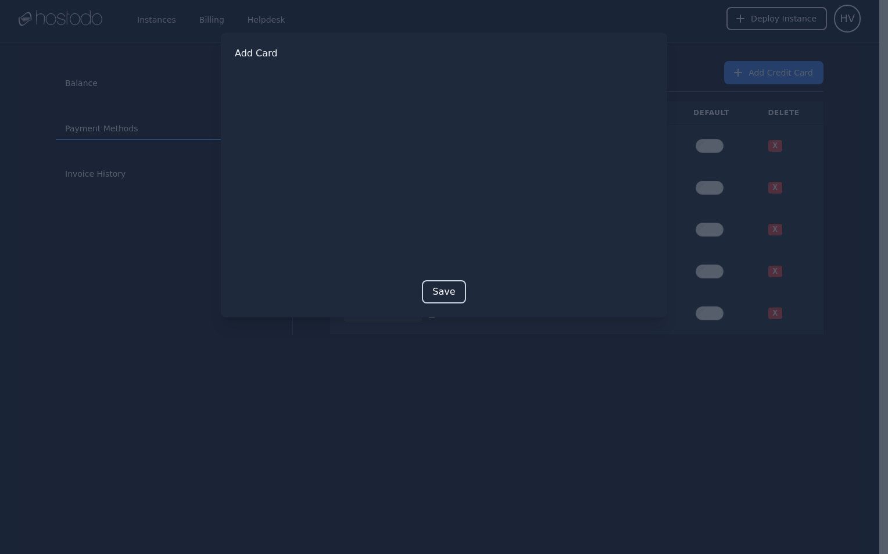
click at [430, 295] on button "Save" at bounding box center [444, 291] width 44 height 23
click at [434, 309] on button "Save" at bounding box center [444, 310] width 44 height 23
click at [431, 318] on button "Save" at bounding box center [444, 310] width 44 height 23
click at [556, 428] on div at bounding box center [444, 277] width 888 height 554
